Goal: Navigation & Orientation: Find specific page/section

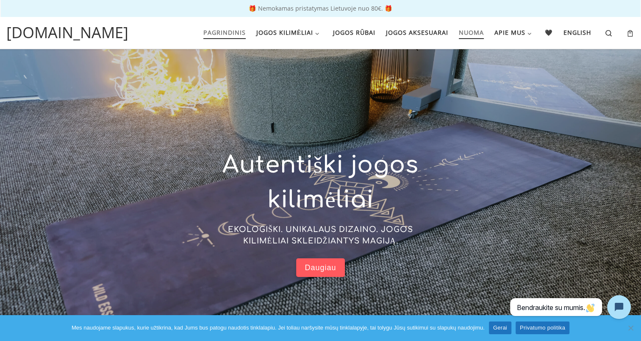
click at [467, 32] on span "Nuoma" at bounding box center [471, 32] width 25 height 16
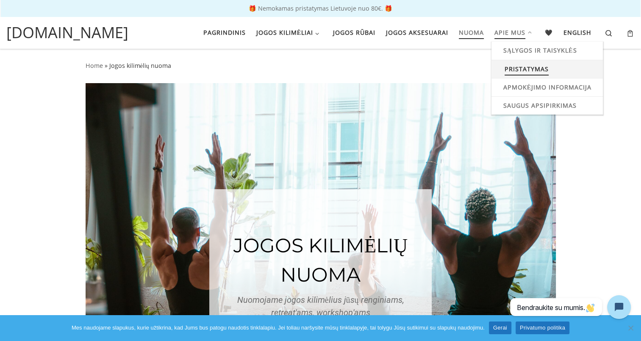
click at [525, 66] on span "Pristatymas" at bounding box center [527, 68] width 44 height 16
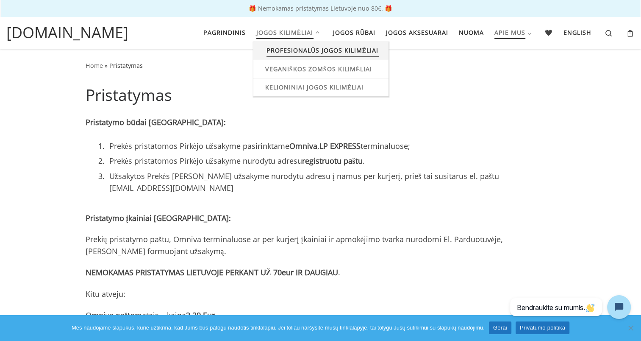
click at [286, 51] on span "Profesionalūs jogos kilimėliai" at bounding box center [322, 50] width 112 height 16
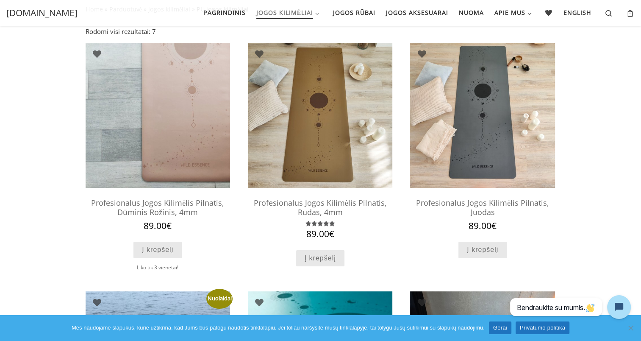
scroll to position [55, 0]
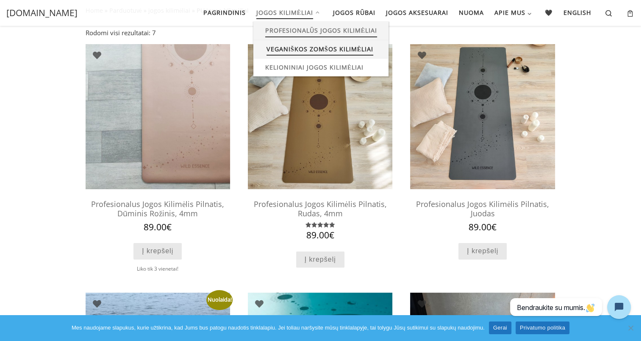
click at [295, 50] on span "Veganiškos zomšos kilimėliai" at bounding box center [319, 48] width 107 height 16
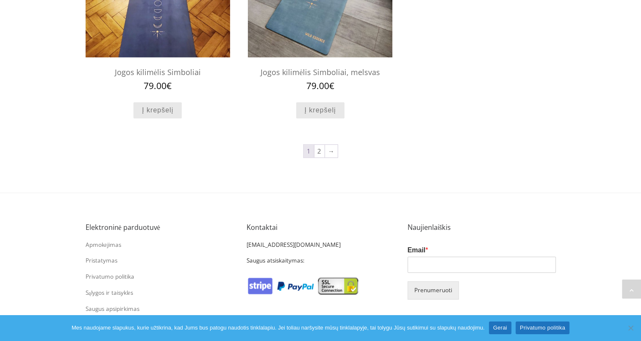
scroll to position [912, 0]
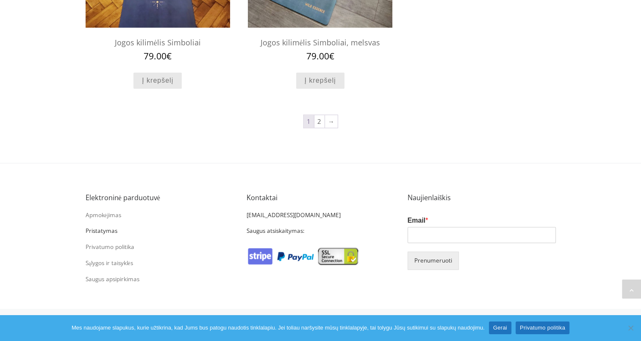
click at [107, 232] on link "Pristatymas" at bounding box center [102, 231] width 32 height 8
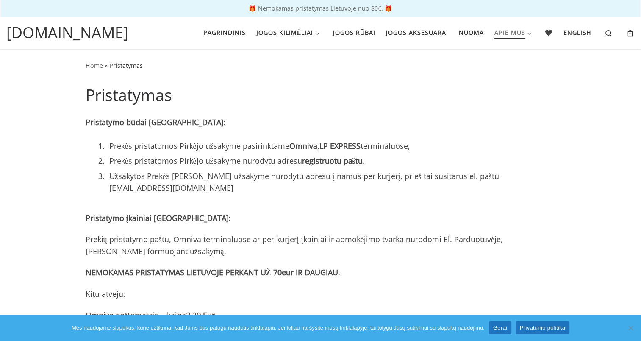
click at [501, 325] on link "Gerai" at bounding box center [500, 327] width 22 height 13
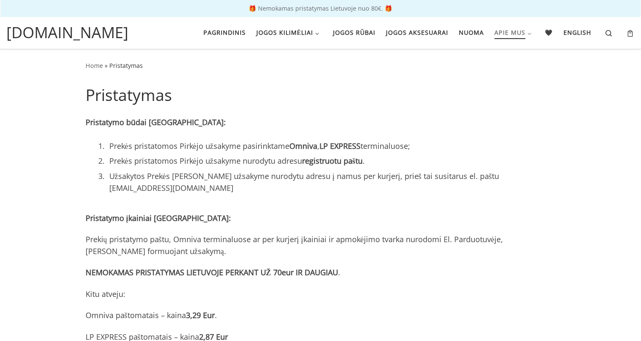
click at [69, 31] on span "[DOMAIN_NAME]" at bounding box center [67, 32] width 122 height 23
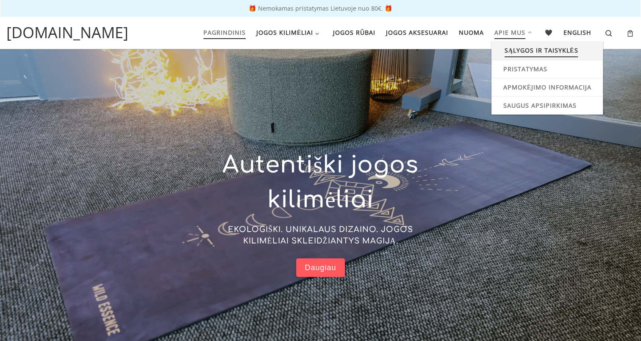
click at [523, 46] on span "Sąlygos ir taisyklės" at bounding box center [542, 50] width 74 height 16
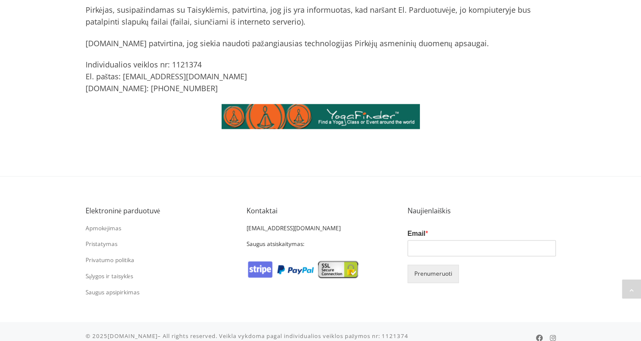
scroll to position [1004, 0]
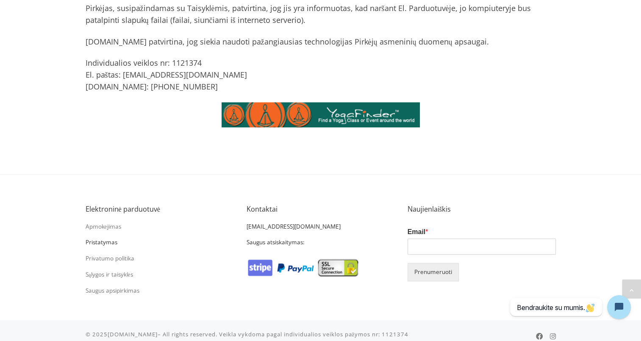
click at [106, 238] on link "Pristatymas" at bounding box center [102, 242] width 32 height 8
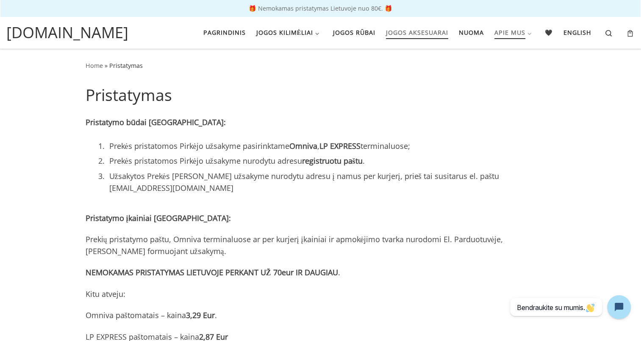
click at [411, 36] on span "Jogos aksesuarai" at bounding box center [417, 32] width 62 height 16
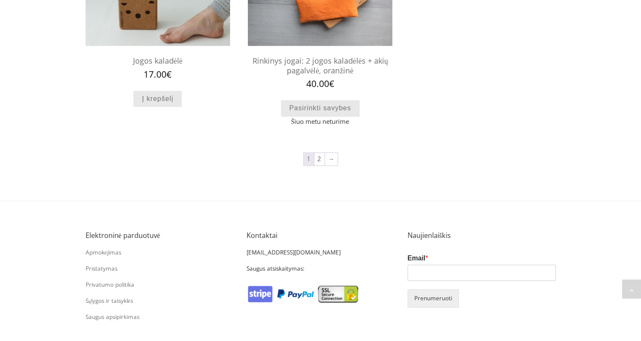
scroll to position [919, 0]
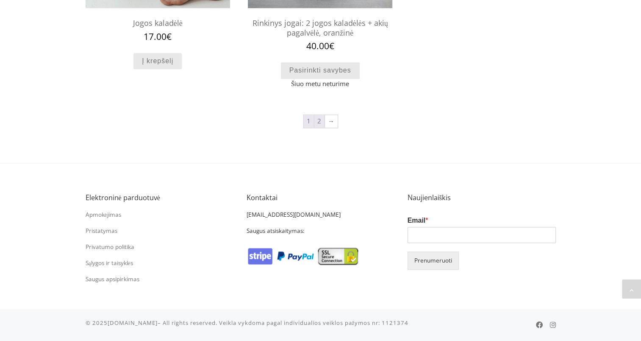
click at [320, 121] on link "2" at bounding box center [319, 121] width 10 height 13
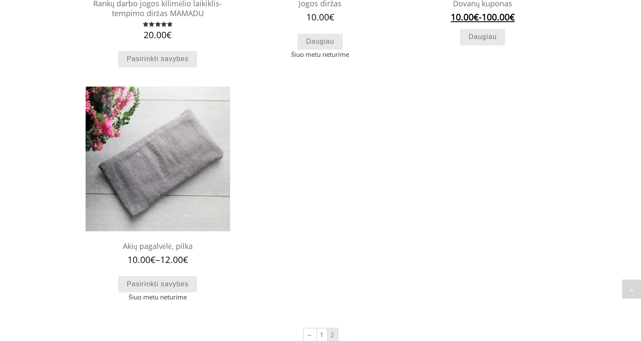
scroll to position [510, 0]
